Goal: Task Accomplishment & Management: Complete application form

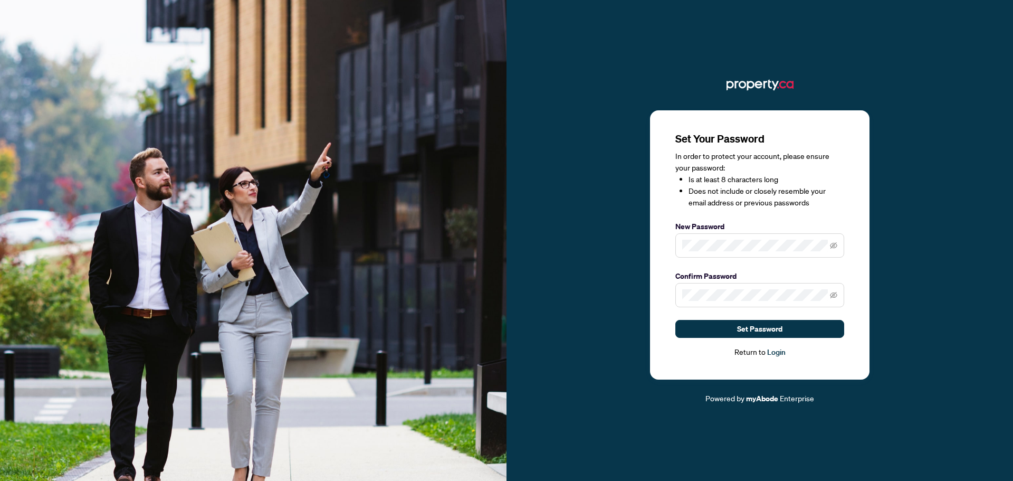
click at [756, 282] on label "Confirm Password" at bounding box center [760, 276] width 169 height 12
click at [783, 329] on button "Set Password" at bounding box center [760, 329] width 169 height 18
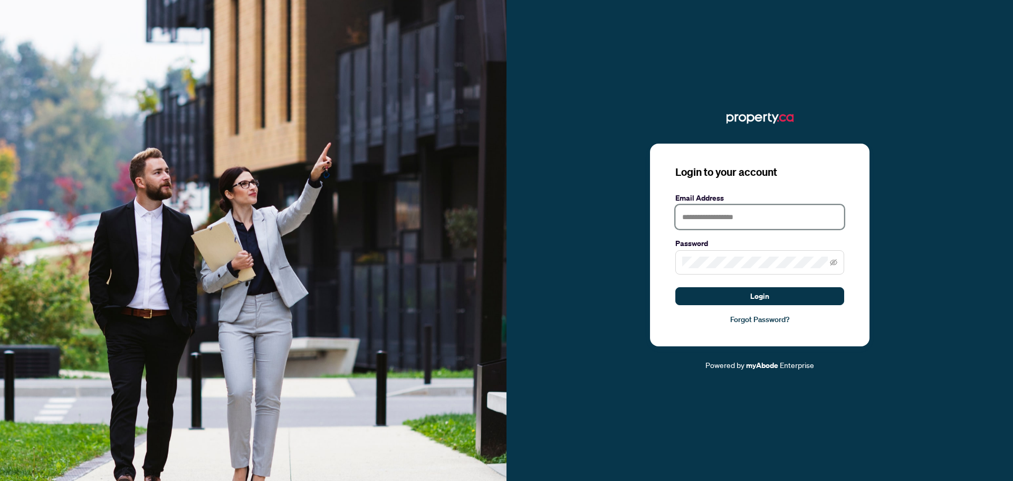
click at [719, 218] on input "text" at bounding box center [760, 217] width 169 height 24
click at [720, 217] on input "text" at bounding box center [760, 217] width 169 height 24
type input "**********"
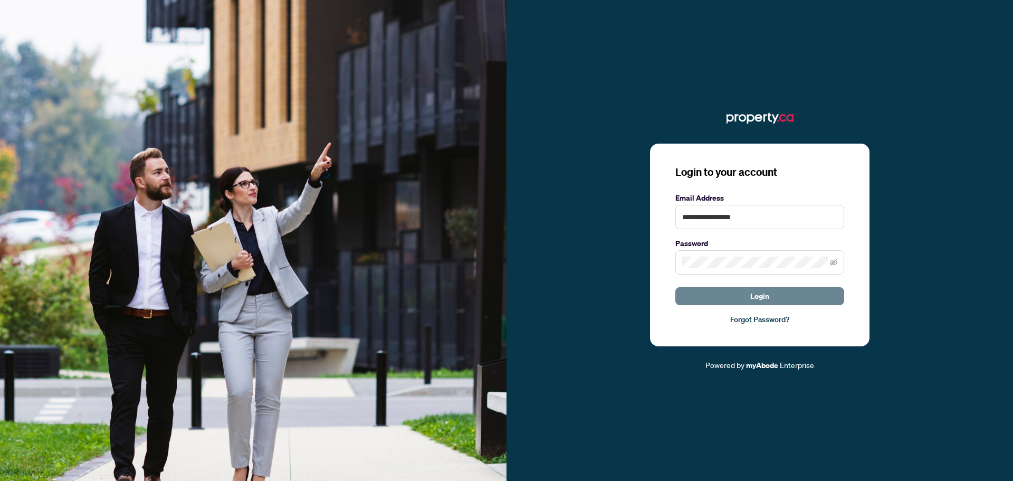
click at [751, 291] on span "Login" at bounding box center [760, 296] width 19 height 17
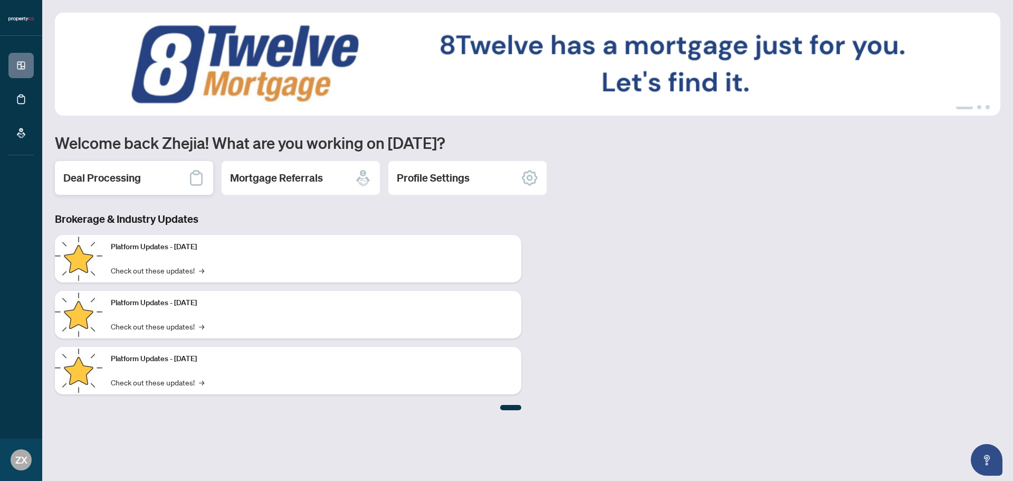
click at [112, 170] on h2 "Deal Processing" at bounding box center [102, 177] width 78 height 15
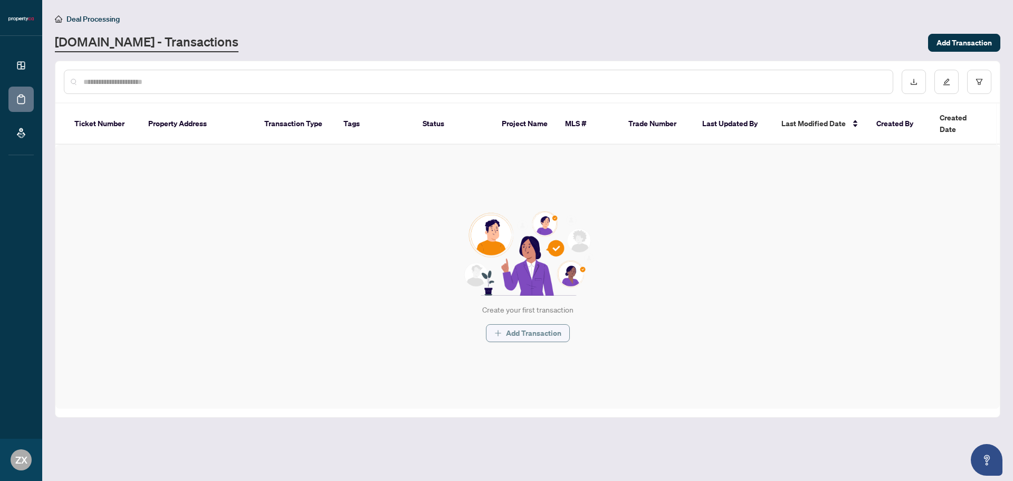
click at [524, 325] on span "Add Transaction" at bounding box center [533, 333] width 55 height 17
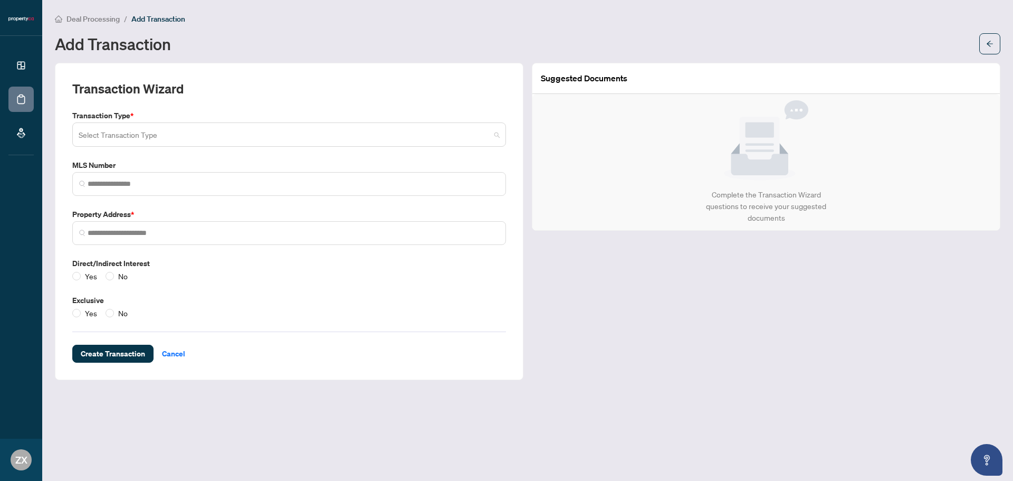
click at [115, 134] on input "search" at bounding box center [285, 136] width 412 height 23
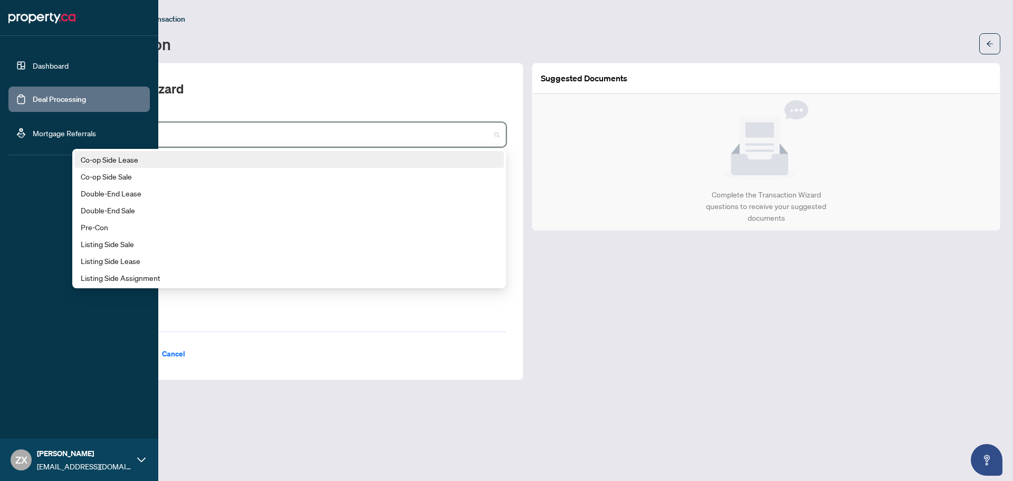
click at [33, 70] on link "Dashboard" at bounding box center [51, 66] width 36 height 10
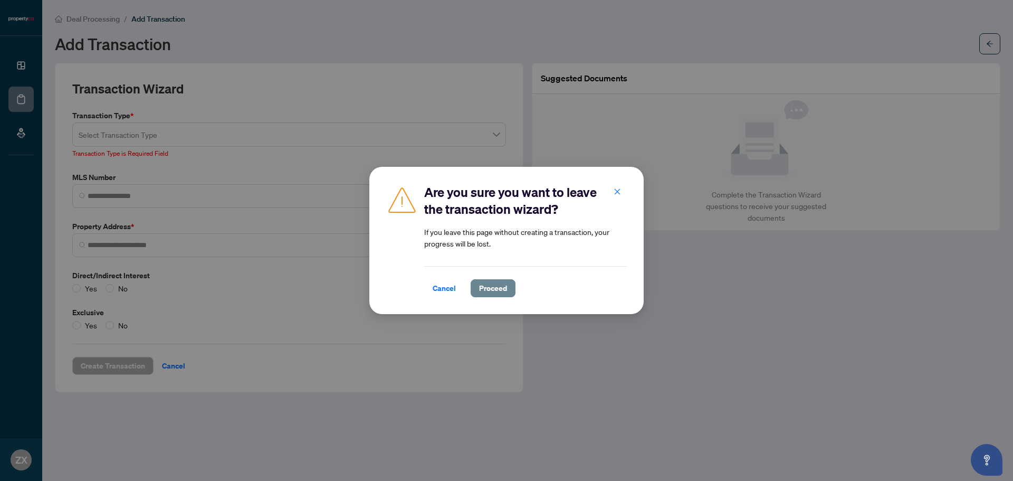
click at [477, 287] on button "Proceed" at bounding box center [493, 288] width 45 height 18
